Goal: Navigation & Orientation: Find specific page/section

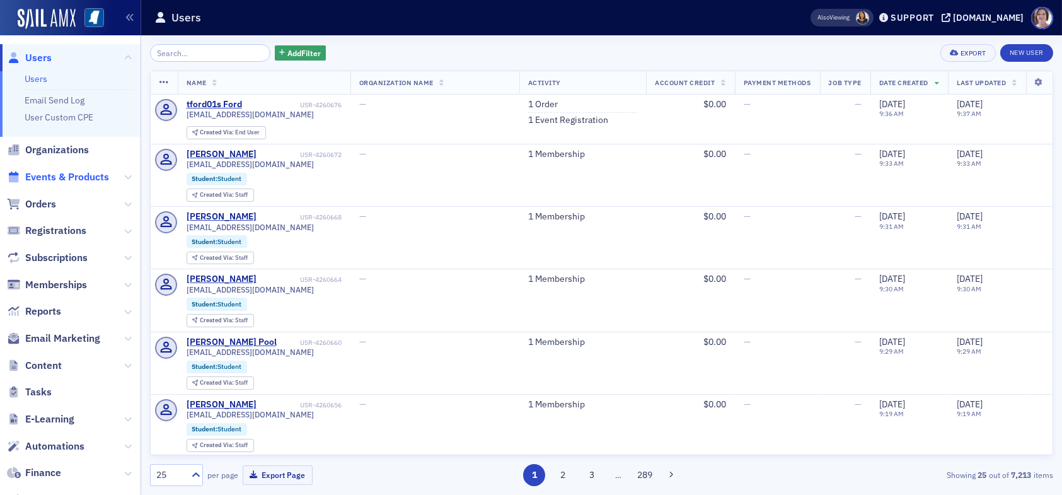
click at [69, 173] on span "Events & Products" at bounding box center [67, 177] width 84 height 14
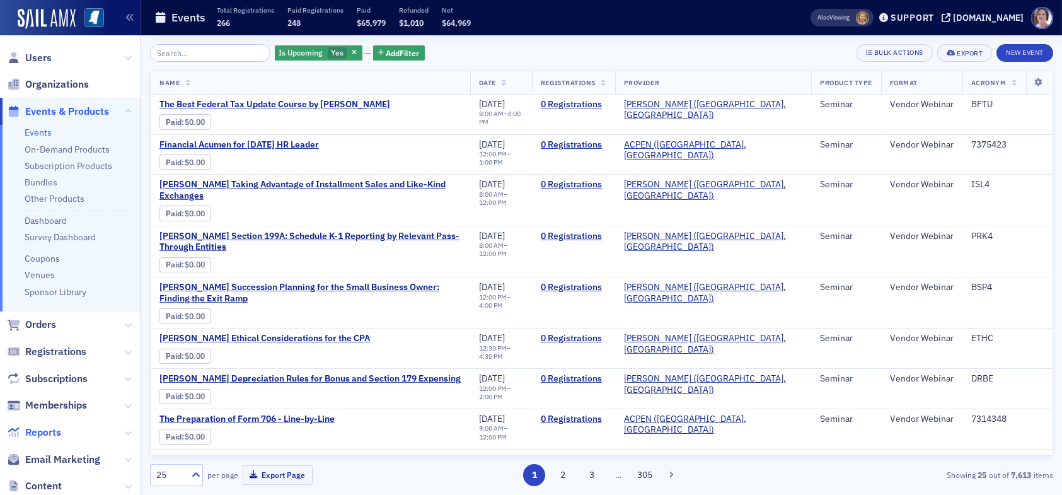
click at [49, 431] on span "Reports" at bounding box center [43, 432] width 36 height 14
